Goal: Find specific page/section: Locate a particular part of the current website

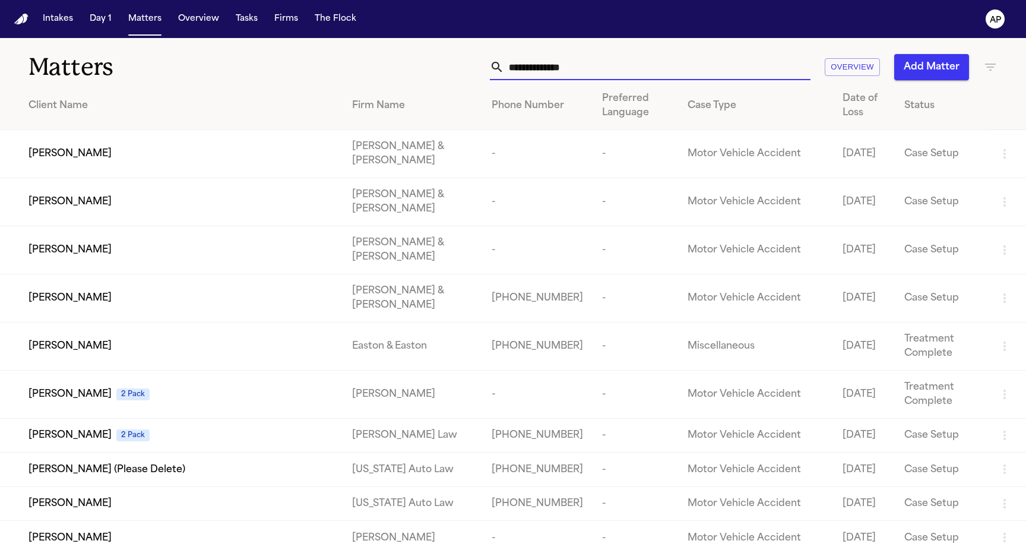
click at [596, 71] on input "text" at bounding box center [657, 67] width 306 height 26
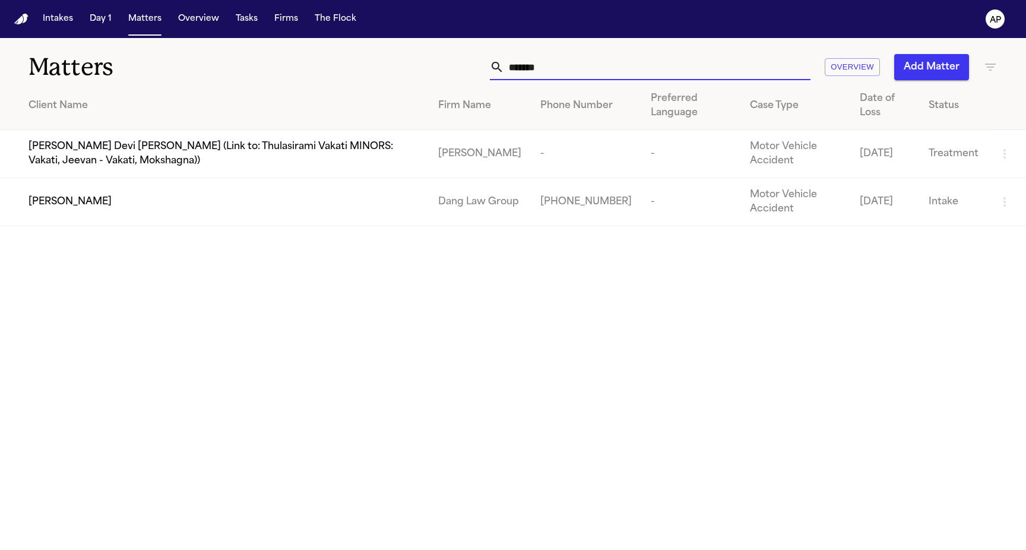
type input "*******"
click at [408, 208] on div "[PERSON_NAME]" at bounding box center [223, 202] width 391 height 14
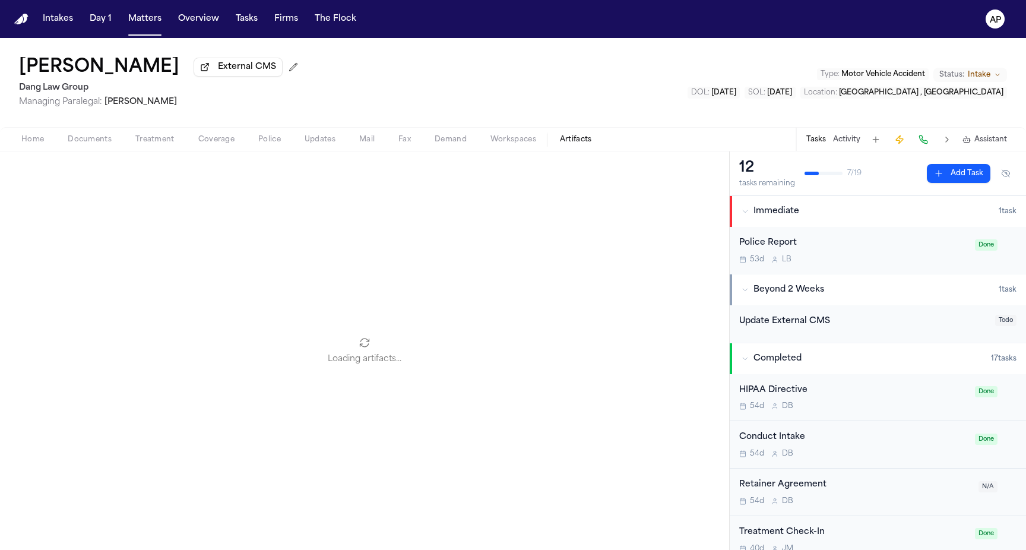
click at [567, 144] on span "Artifacts" at bounding box center [576, 139] width 32 height 9
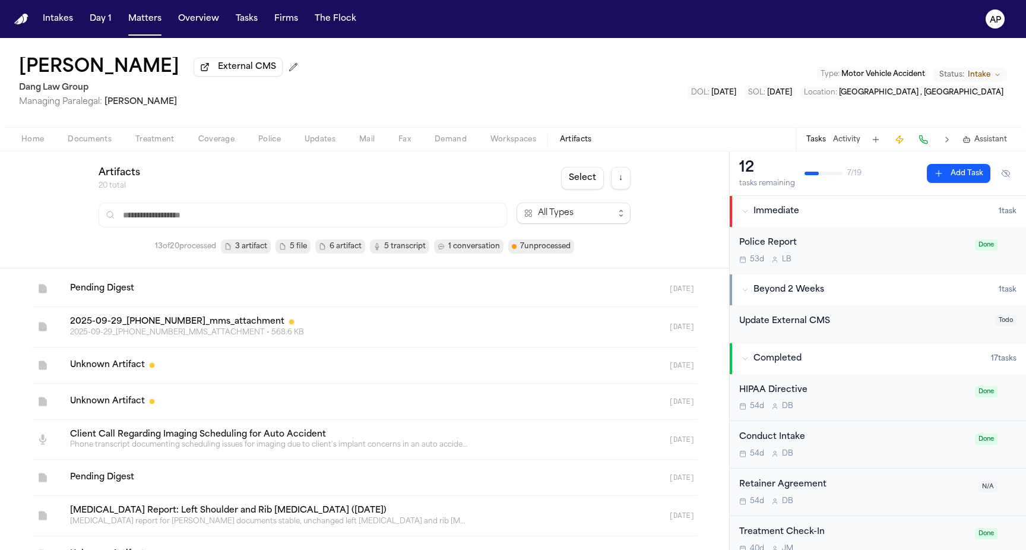
scroll to position [1, 0]
click at [310, 222] on input "text" at bounding box center [303, 214] width 408 height 25
click at [458, 246] on span "1 conversation" at bounding box center [474, 246] width 52 height 12
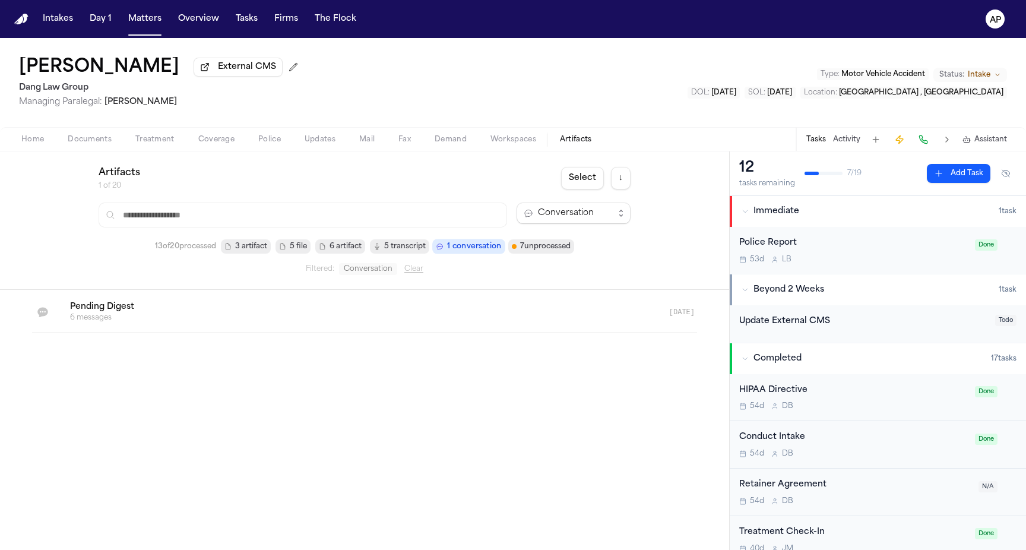
click at [96, 323] on link at bounding box center [350, 312] width 579 height 40
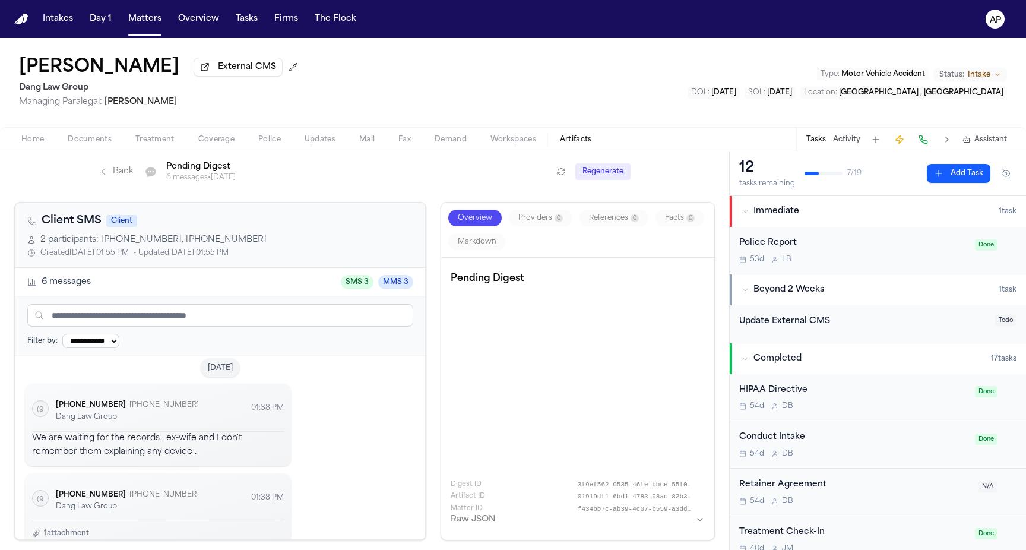
scroll to position [11, 0]
click at [106, 166] on div "Back Conversation Pending Digest 6 messages • [DATE]" at bounding box center [325, 171] width 453 height 21
click at [106, 176] on icon "Back to artifacts list" at bounding box center [103, 171] width 9 height 9
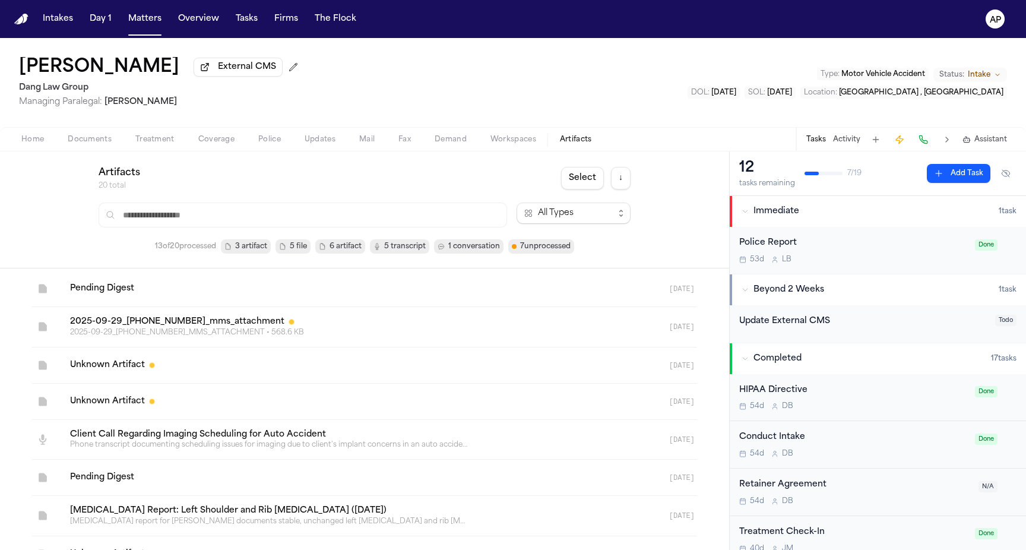
click at [301, 220] on input "text" at bounding box center [303, 214] width 408 height 25
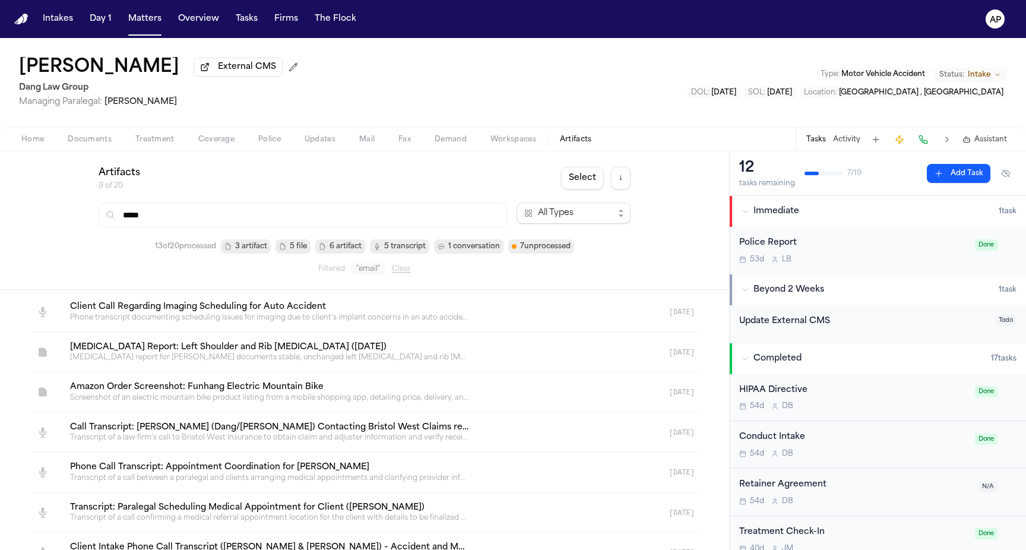
type input "*****"
click at [276, 352] on link at bounding box center [350, 352] width 579 height 40
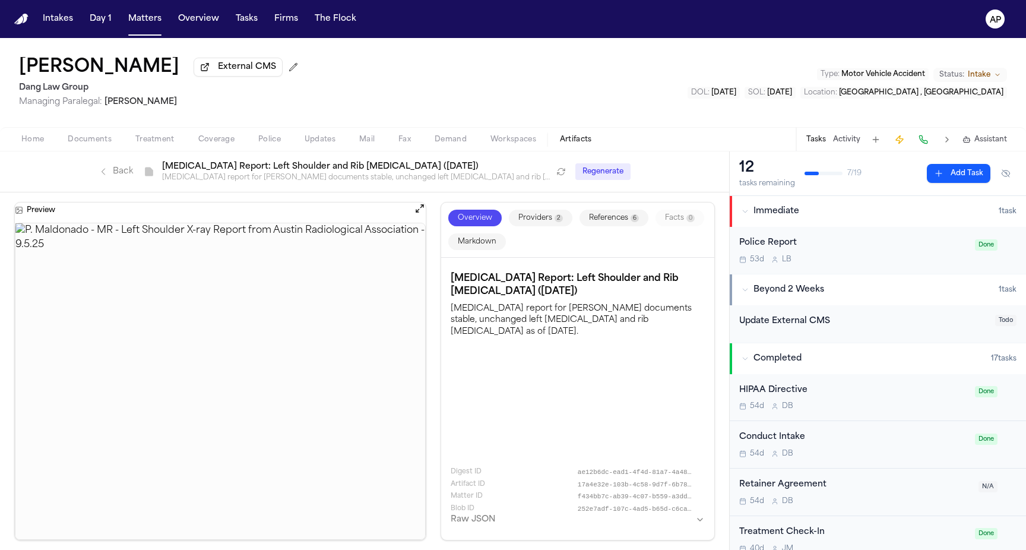
click at [111, 175] on link "Back" at bounding box center [116, 172] width 34 height 12
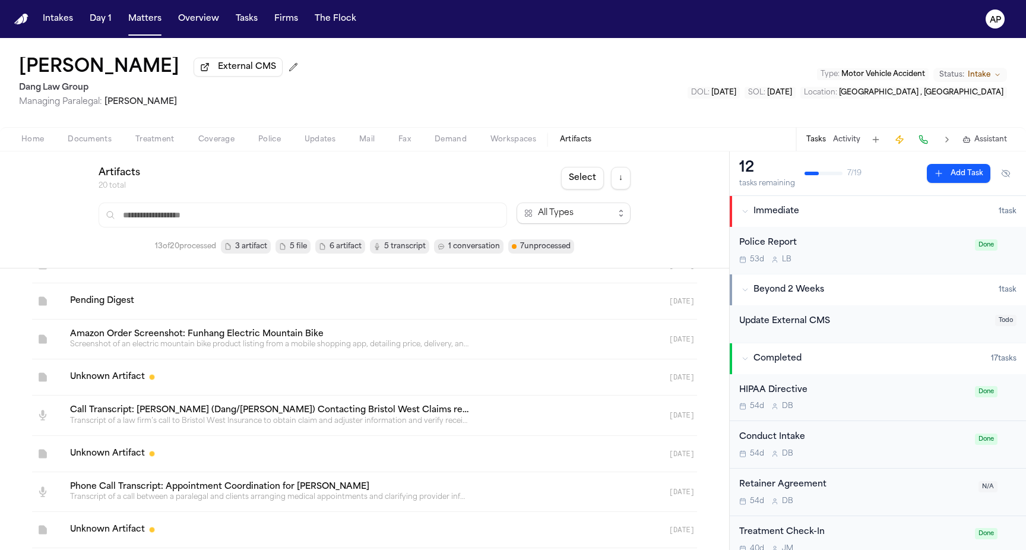
scroll to position [500, 0]
